Goal: Navigation & Orientation: Find specific page/section

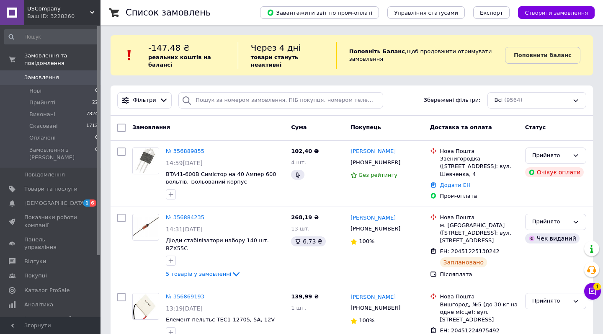
click at [588, 288] on icon at bounding box center [592, 291] width 8 height 8
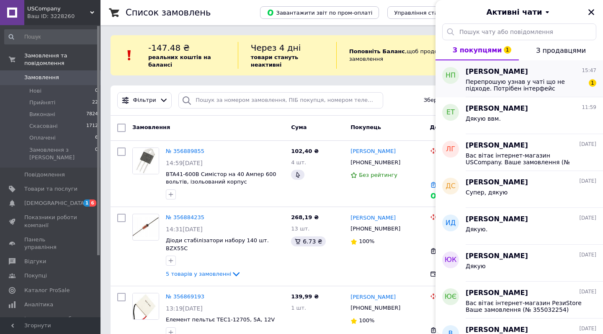
click at [518, 84] on span "Перепрошую узнав у чаті що не підходе. Потрібен інтерфейс підключення ABZ а у ц…" at bounding box center [525, 84] width 119 height 13
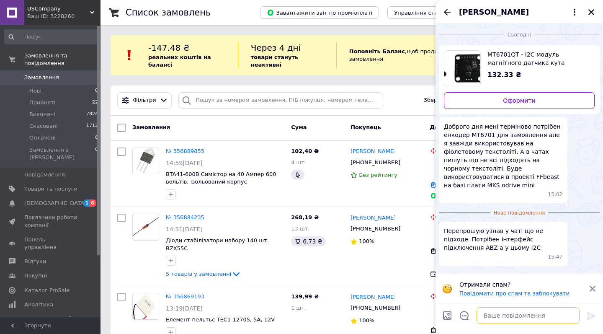
click at [519, 312] on textarea at bounding box center [528, 315] width 103 height 17
click at [540, 244] on div "Перепрошую узнав у чаті що не підходе. Потрібен інтерфейс підключення ABZ а у ц…" at bounding box center [503, 244] width 129 height 44
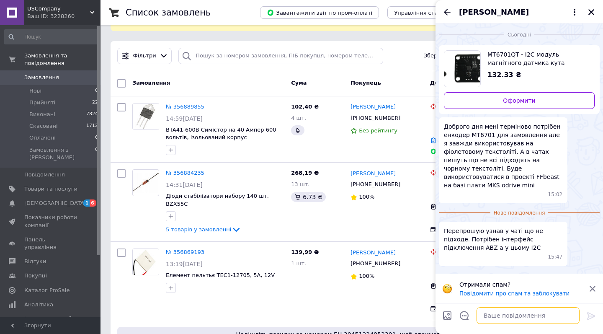
click at [512, 319] on textarea at bounding box center [528, 315] width 103 height 17
type textarea "Доброго! Так, нажал є тільки така("
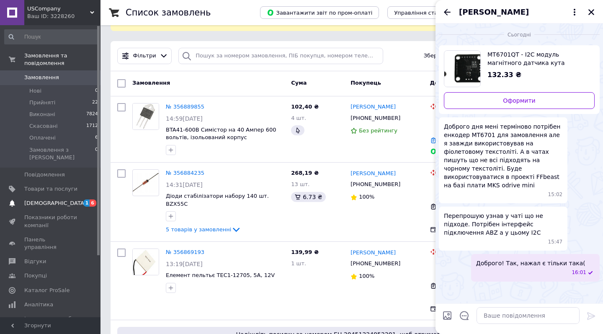
click at [70, 199] on span "[DEMOGRAPHIC_DATA]" at bounding box center [50, 203] width 53 height 8
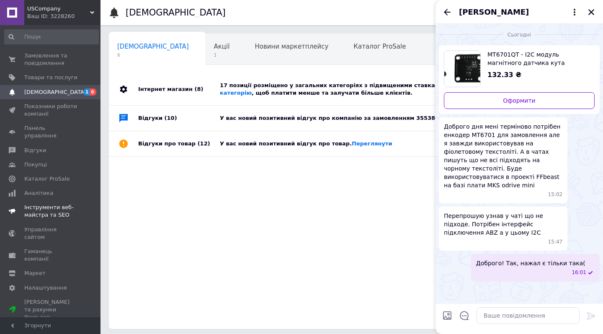
click at [70, 204] on span "Інструменти веб-майстра та SEO" at bounding box center [50, 211] width 53 height 15
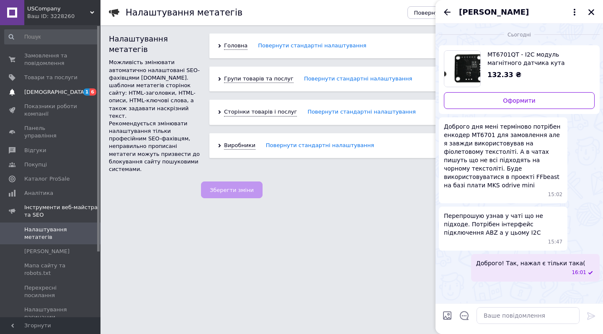
click at [75, 93] on span "[DEMOGRAPHIC_DATA]" at bounding box center [50, 92] width 53 height 8
